Goal: Transaction & Acquisition: Purchase product/service

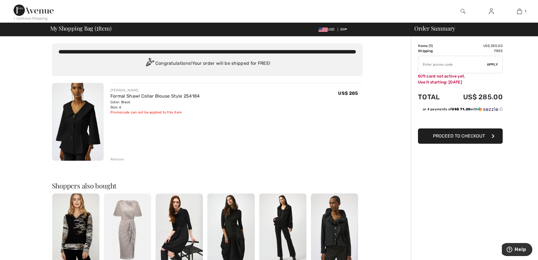
click at [336, 230] on img at bounding box center [334, 228] width 47 height 71
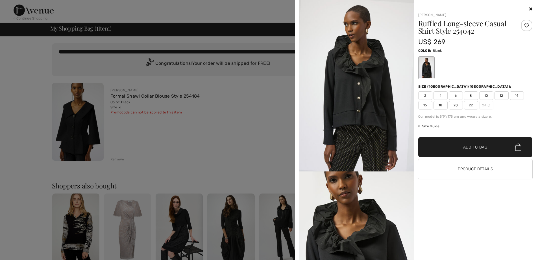
click at [348, 80] on img at bounding box center [357, 85] width 114 height 171
click at [454, 94] on span "6" at bounding box center [456, 95] width 14 height 8
click at [454, 149] on span "✔ Added to Bag" at bounding box center [467, 147] width 34 height 6
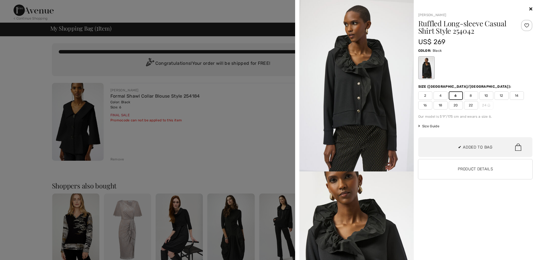
scroll to position [18, 0]
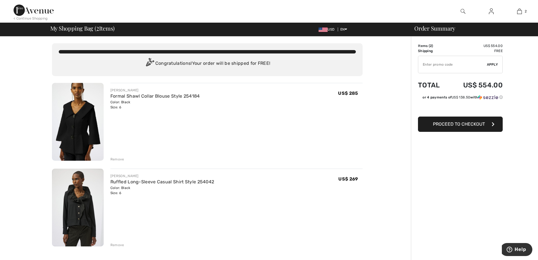
click at [78, 129] on img at bounding box center [78, 122] width 52 height 78
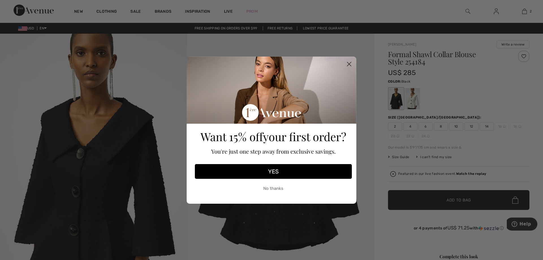
click at [264, 169] on button "YES" at bounding box center [273, 171] width 157 height 15
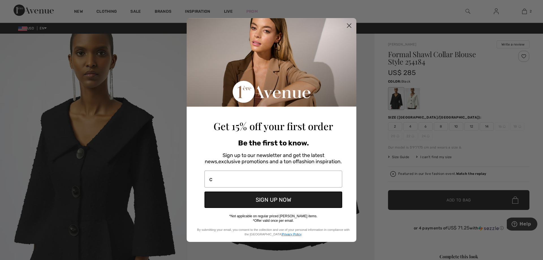
type input "cbendet54@gmail.com"
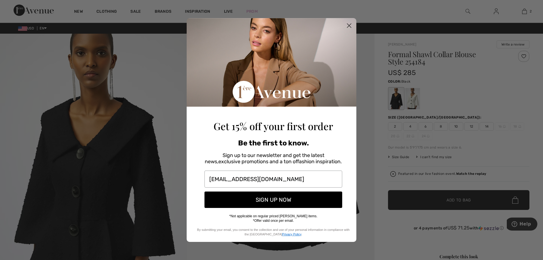
click at [265, 196] on button "SIGN UP NOW" at bounding box center [273, 199] width 138 height 16
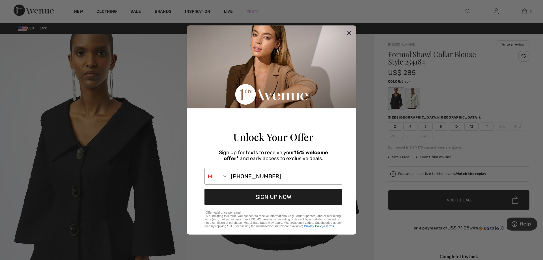
type input "314-941-1863"
click at [265, 199] on button "SIGN UP NOW" at bounding box center [273, 197] width 138 height 16
click at [225, 177] on icon "Search Countries" at bounding box center [225, 176] width 6 height 6
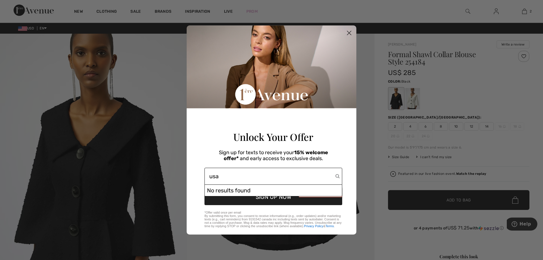
click at [335, 178] on input "usa" at bounding box center [272, 176] width 126 height 16
type input "usa"
click at [302, 193] on div "No results found" at bounding box center [273, 190] width 137 height 11
click at [286, 200] on button "SIGN UP NOW" at bounding box center [273, 197] width 138 height 16
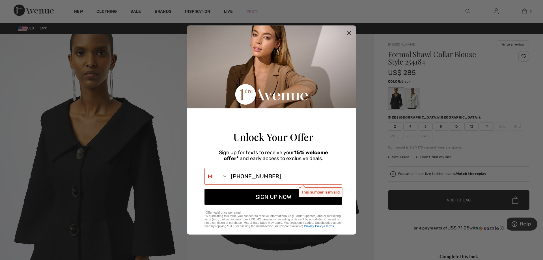
click at [284, 200] on button "SIGN UP NOW" at bounding box center [273, 197] width 138 height 16
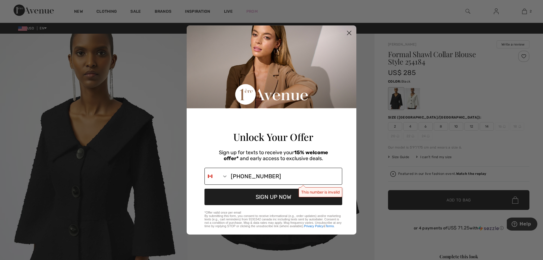
click at [223, 178] on icon "Search Countries" at bounding box center [225, 176] width 6 height 6
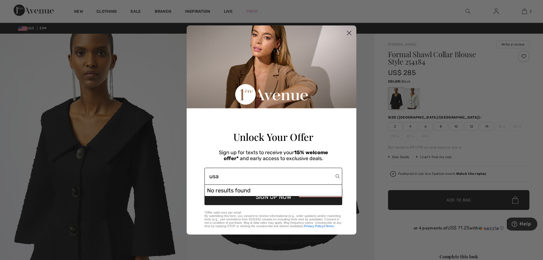
click at [223, 178] on input "usa" at bounding box center [272, 176] width 126 height 16
type input "usa 13149411863"
click at [275, 201] on button "SIGN UP NOW" at bounding box center [273, 197] width 138 height 16
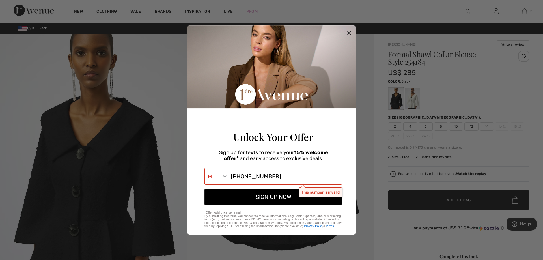
click at [285, 196] on button "SIGN UP NOW" at bounding box center [273, 197] width 138 height 16
click at [275, 200] on button "SIGN UP NOW" at bounding box center [273, 197] width 138 height 16
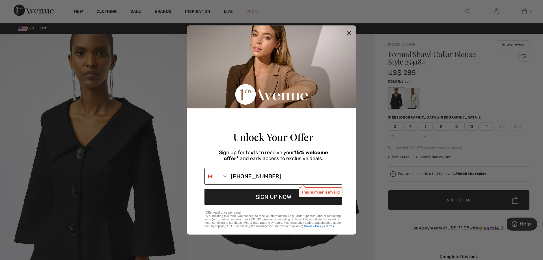
click at [224, 177] on icon "Search Countries" at bounding box center [225, 176] width 6 height 6
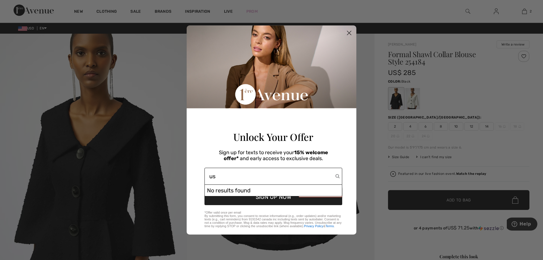
type input "u"
type input "13149411863"
click at [334, 176] on input "13149411863" at bounding box center [272, 176] width 126 height 16
click at [171, 131] on div "Close dialog Unlock Your Offer Sign up for texts to receive your 15% welcome of…" at bounding box center [271, 130] width 543 height 260
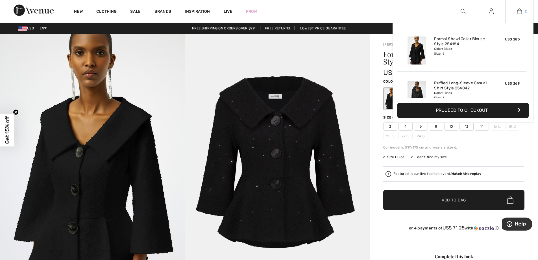
click at [519, 13] on img at bounding box center [519, 11] width 5 height 7
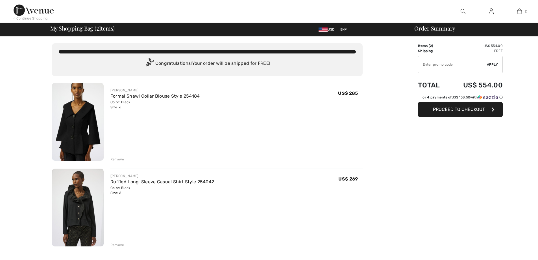
click at [121, 157] on div "Remove" at bounding box center [118, 159] width 14 height 5
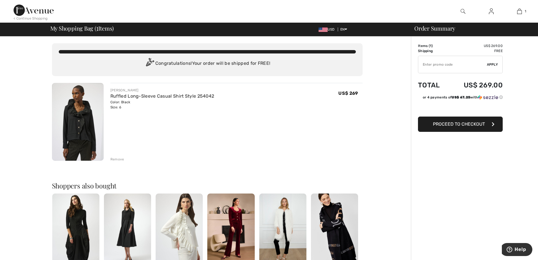
type input "NEW15"
click at [490, 65] on span "Remove" at bounding box center [491, 64] width 14 height 5
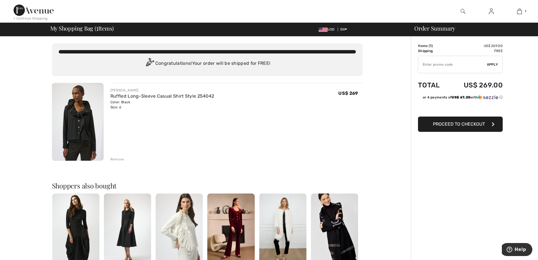
click at [452, 70] on input "TEXT" at bounding box center [453, 64] width 69 height 17
type input "NEW15"
type input "FLASH15"
type input "FREEXPRESS"
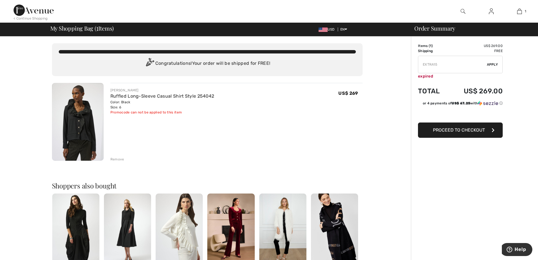
type input "NEW10"
type input "FREEDENIMBAG"
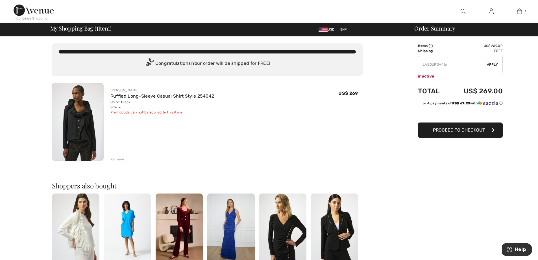
type input "LAB0URDAY16"
click at [89, 132] on img at bounding box center [78, 122] width 52 height 78
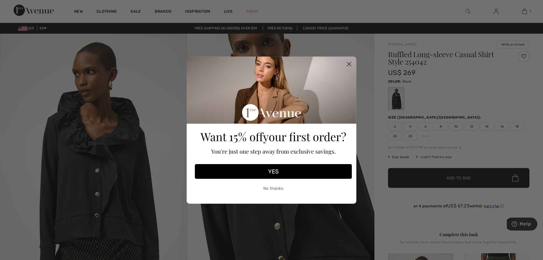
click at [351, 64] on circle "Close dialog" at bounding box center [348, 63] width 9 height 9
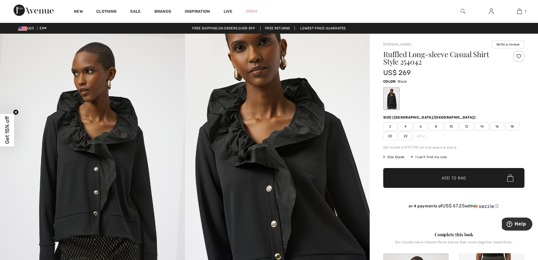
click at [297, 166] on img at bounding box center [277, 172] width 185 height 277
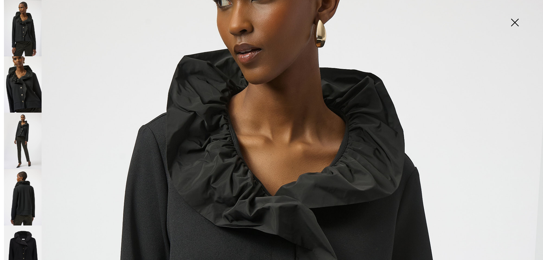
scroll to position [111, 0]
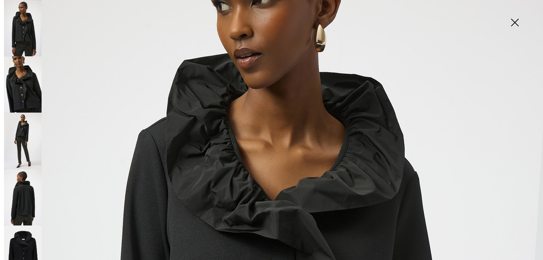
click at [18, 179] on img at bounding box center [23, 197] width 38 height 56
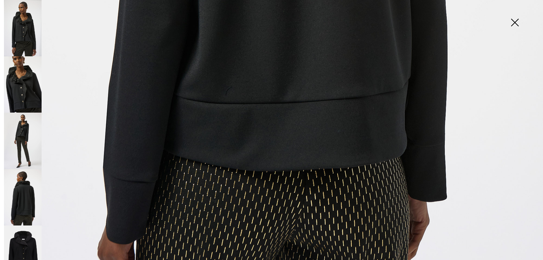
scroll to position [502, 0]
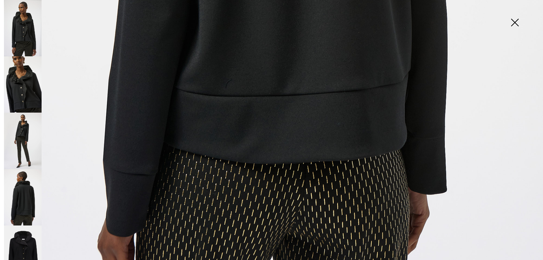
click at [29, 236] on img at bounding box center [23, 253] width 38 height 57
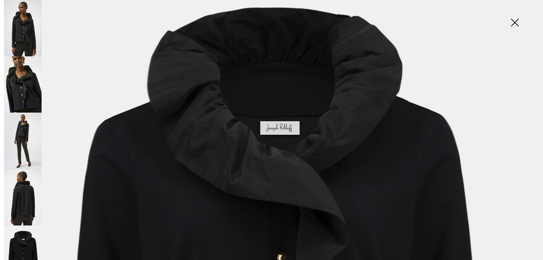
scroll to position [0, 0]
